Goal: Transaction & Acquisition: Purchase product/service

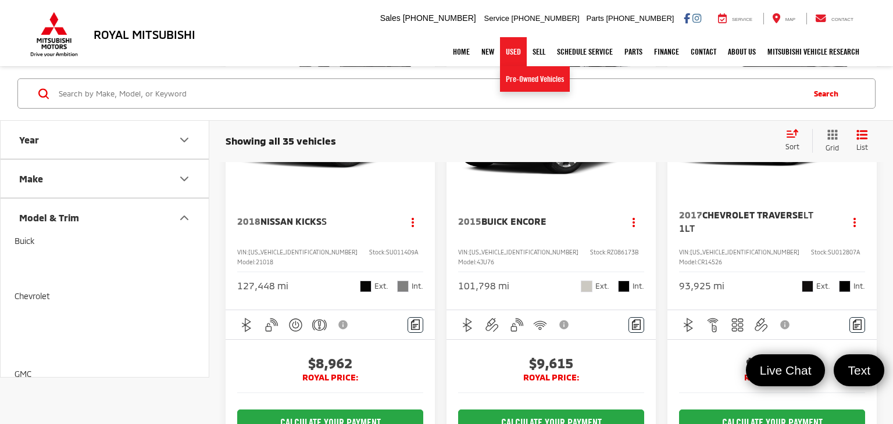
scroll to position [0, 844]
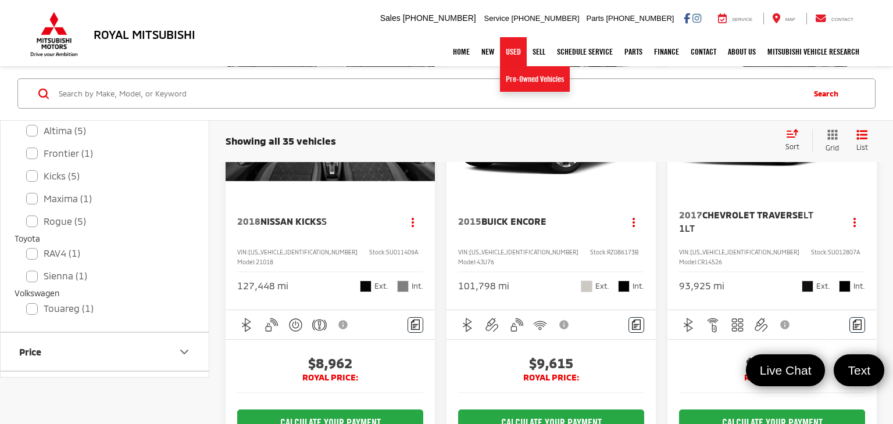
click at [505, 52] on link "Used" at bounding box center [513, 51] width 27 height 29
click at [147, 37] on div "Home New New Vehicles New Specials Demo Specials Used Pre-Owned Vehicles Sell S…" at bounding box center [446, 51] width 837 height 29
click at [56, 27] on img at bounding box center [54, 34] width 52 height 45
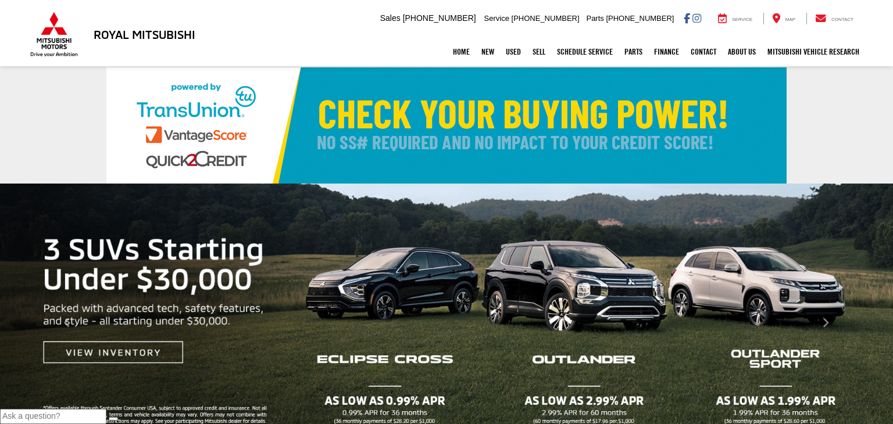
select select "Type:U"
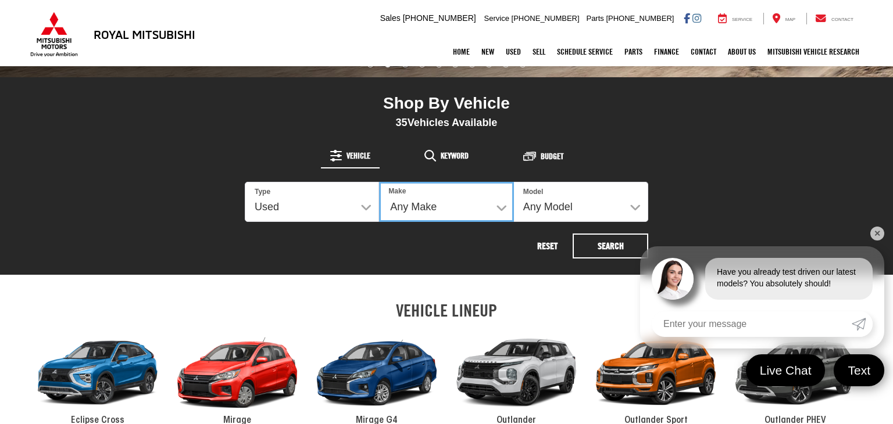
select select "Nissan"
click at [379, 182] on select "Any Make Buick Chevrolet GMC Honda Hyundai Mitsubishi Nissan Toyota Volkswagen" at bounding box center [446, 202] width 134 height 40
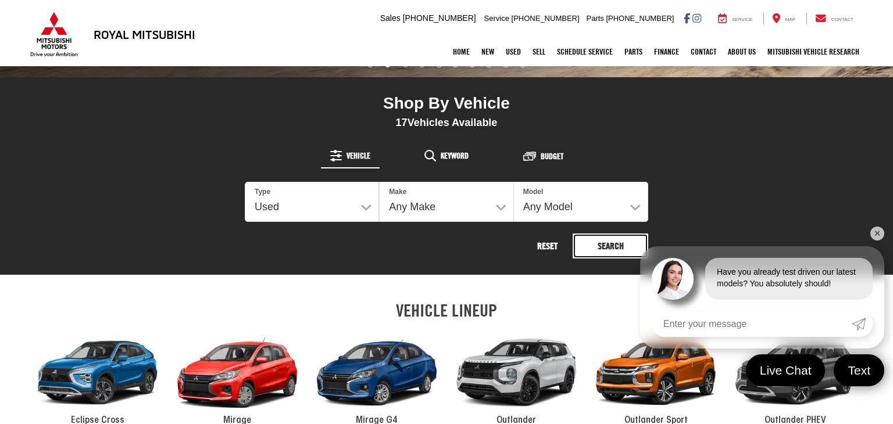
click at [599, 249] on button "Search" at bounding box center [611, 246] width 76 height 25
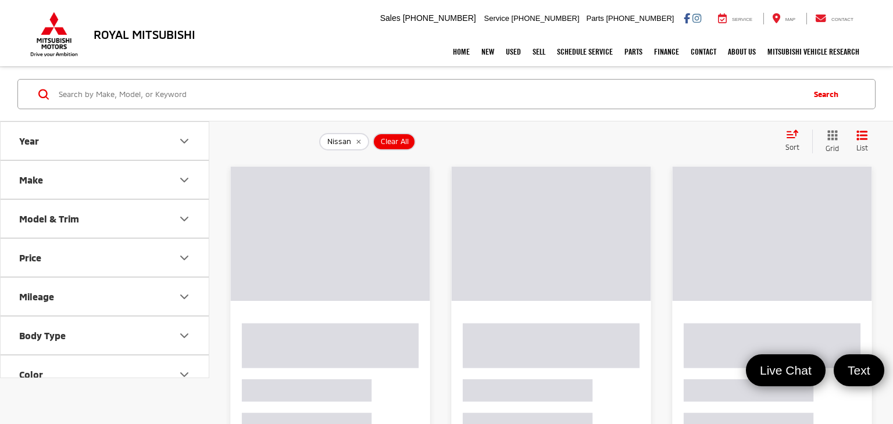
click at [791, 141] on div "Sort" at bounding box center [796, 141] width 33 height 23
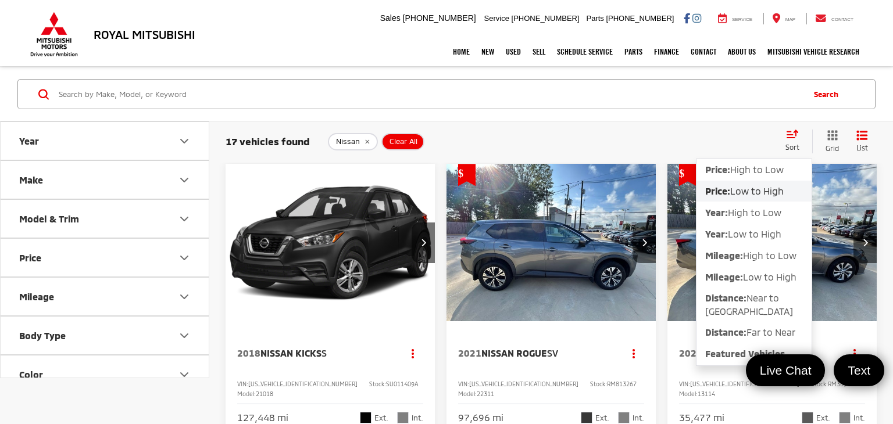
click at [791, 141] on div "Sort" at bounding box center [796, 141] width 33 height 23
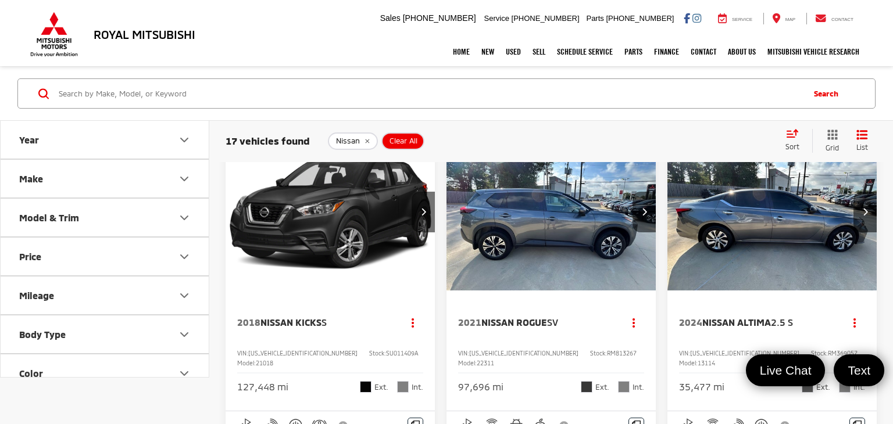
scroll to position [30, 0]
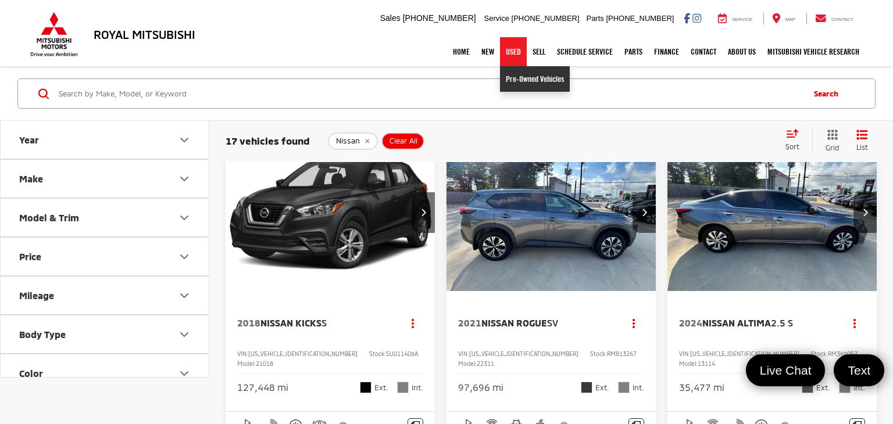
click at [513, 75] on link "Pre-Owned Vehicles" at bounding box center [535, 79] width 70 height 26
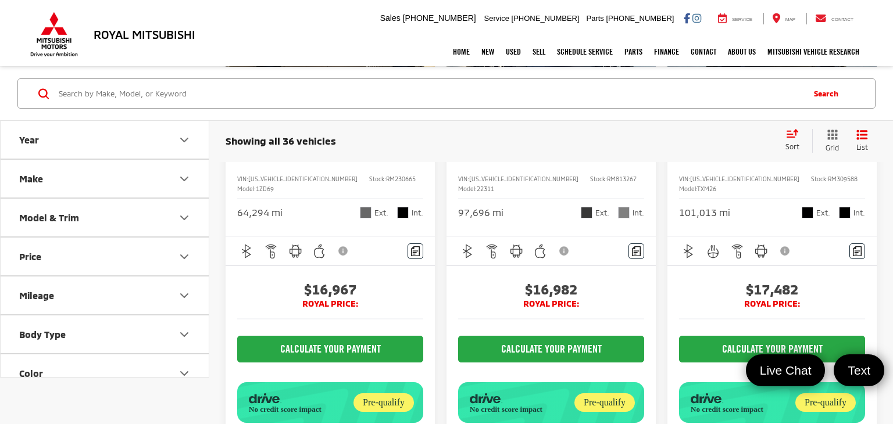
scroll to position [1815, 0]
